Goal: Information Seeking & Learning: Learn about a topic

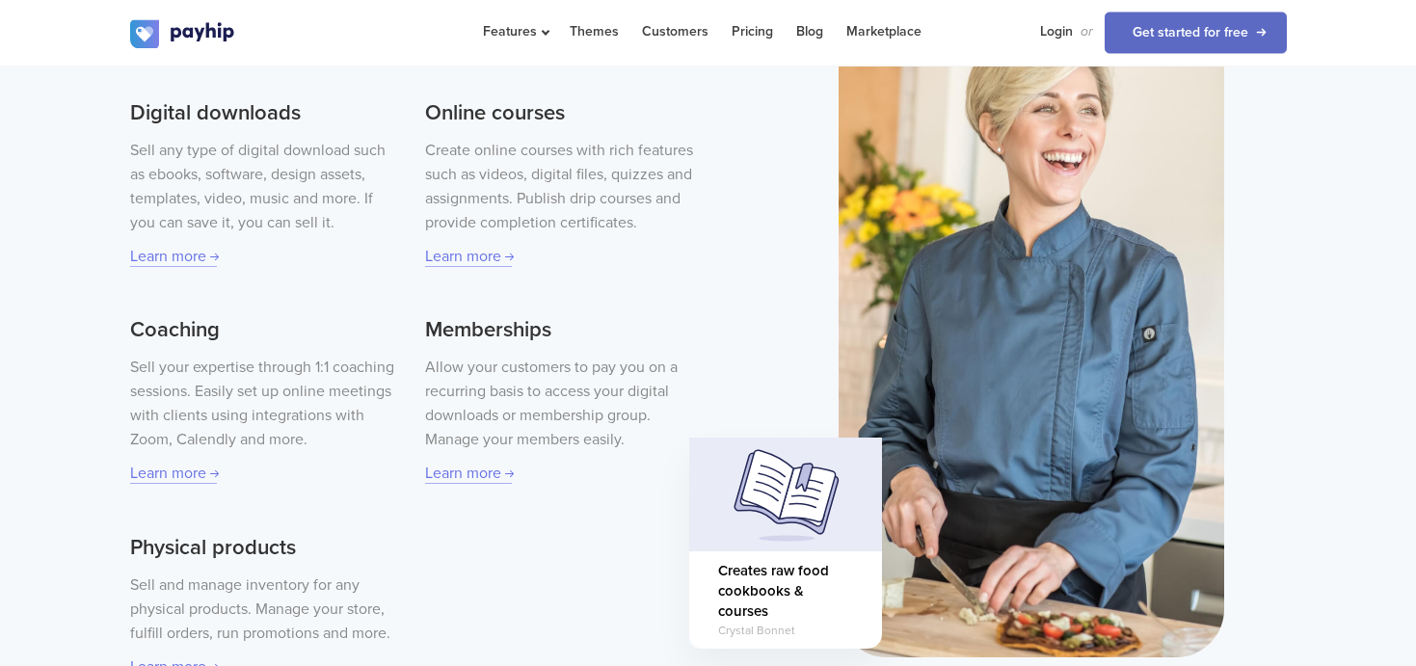
scroll to position [679, 0]
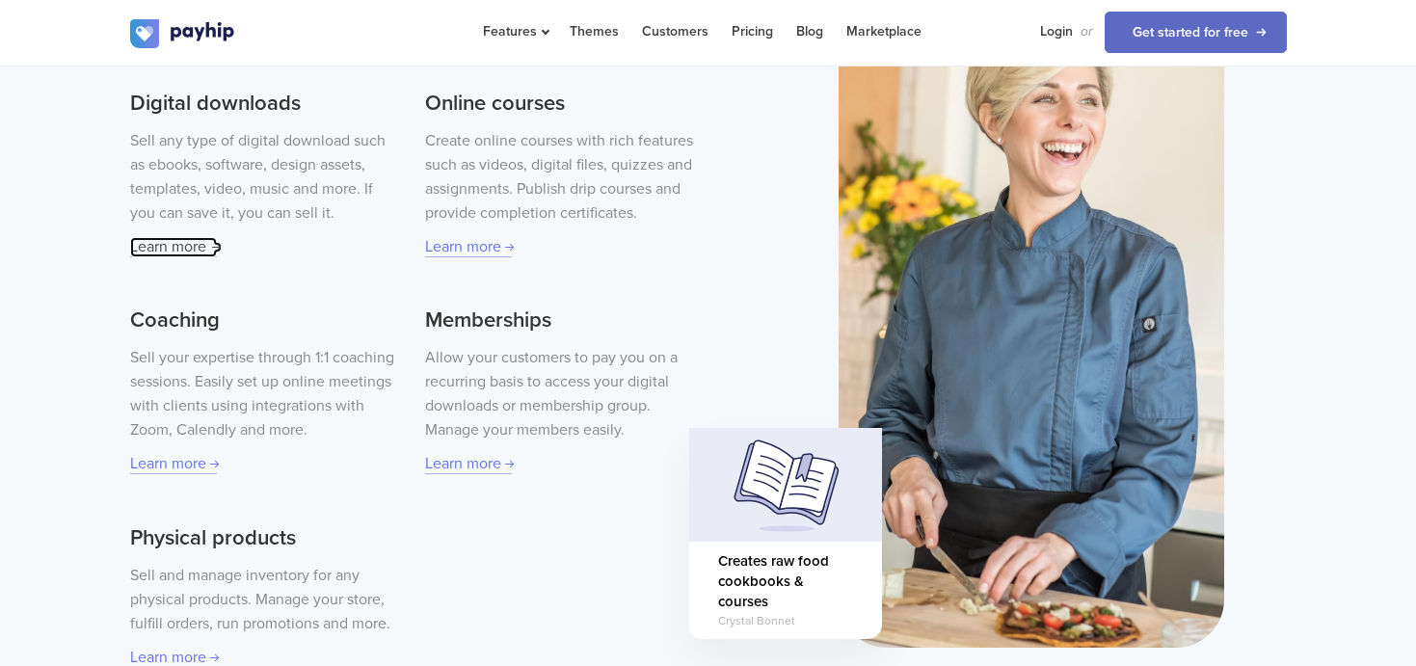
click at [164, 249] on link "Learn more" at bounding box center [173, 247] width 87 height 20
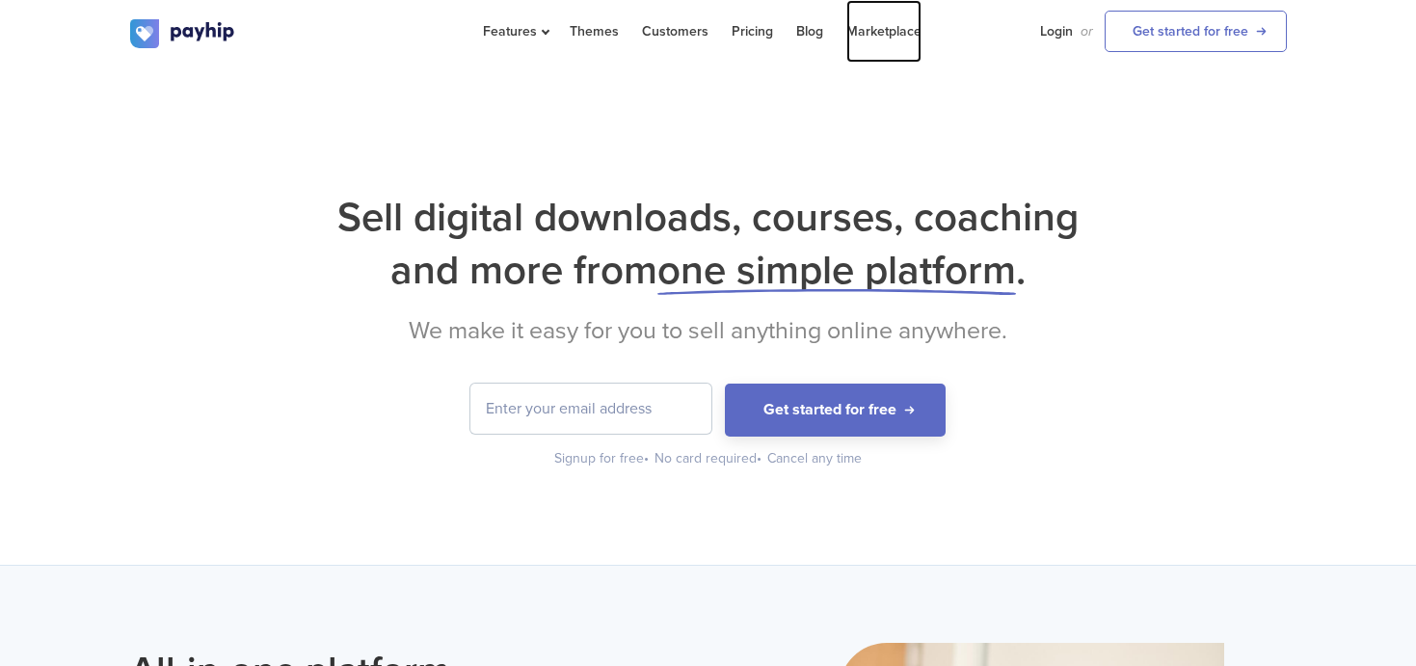
click at [885, 26] on link "Marketplace" at bounding box center [883, 31] width 75 height 63
click at [744, 32] on link "Pricing" at bounding box center [752, 31] width 41 height 63
